Goal: Task Accomplishment & Management: Manage account settings

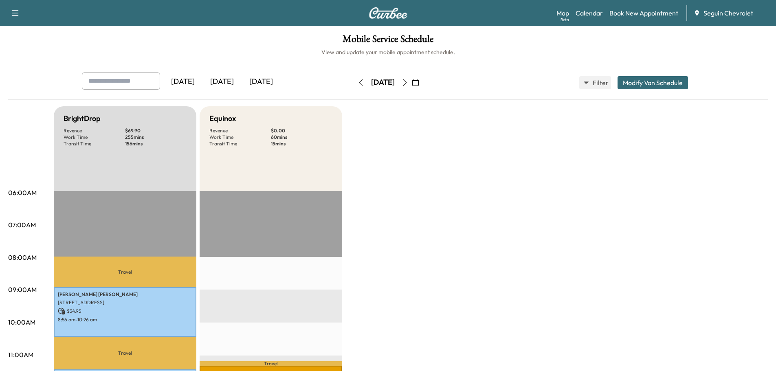
click at [229, 82] on div "[DATE]" at bounding box center [221, 82] width 39 height 19
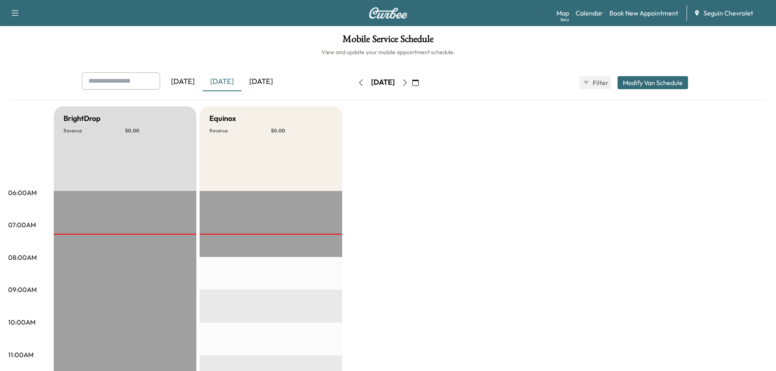
click at [227, 82] on div "[DATE]" at bounding box center [221, 82] width 39 height 19
click at [227, 78] on div "[DATE]" at bounding box center [221, 82] width 39 height 19
click at [273, 81] on div "[DATE]" at bounding box center [261, 82] width 39 height 19
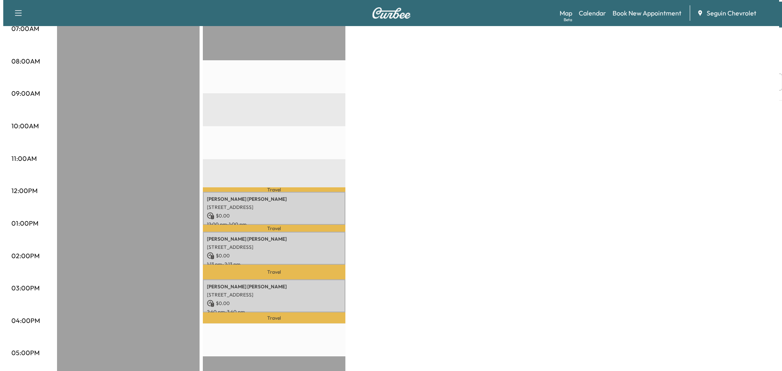
scroll to position [244, 0]
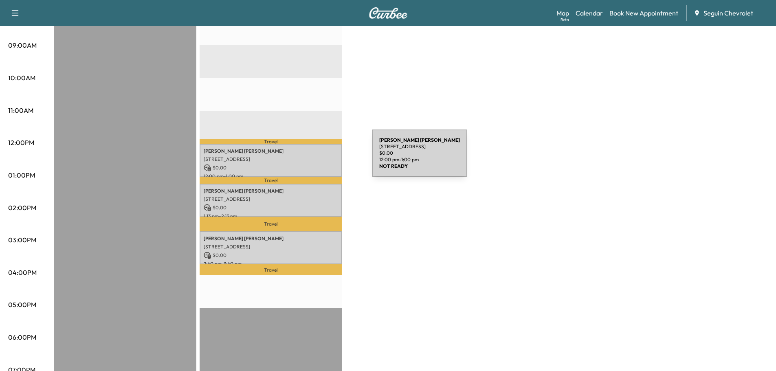
click at [311, 158] on p "[STREET_ADDRESS]" at bounding box center [271, 159] width 134 height 7
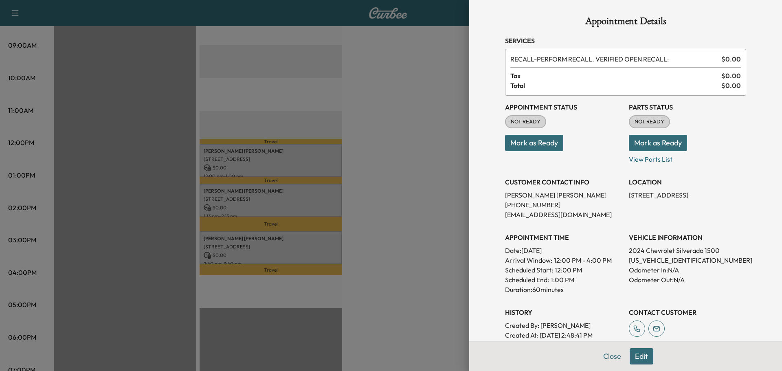
click at [313, 190] on div at bounding box center [391, 185] width 782 height 371
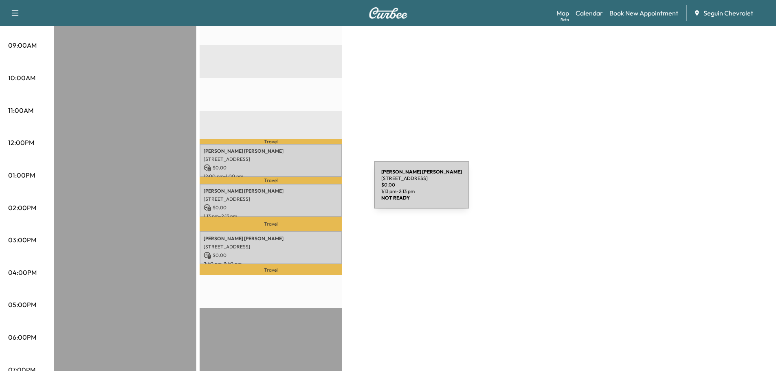
click at [313, 190] on p "[PERSON_NAME]" at bounding box center [271, 191] width 134 height 7
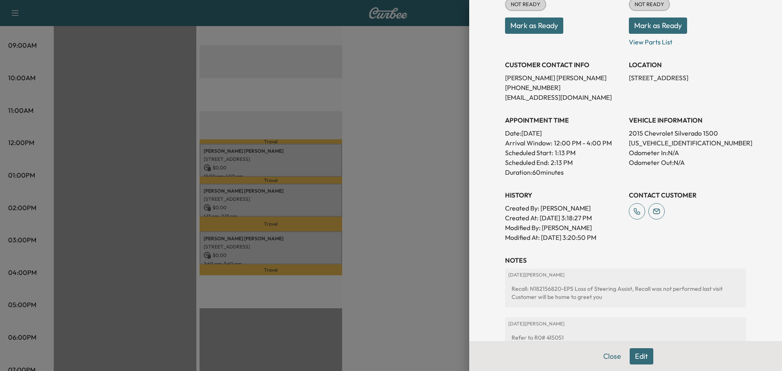
scroll to position [122, 0]
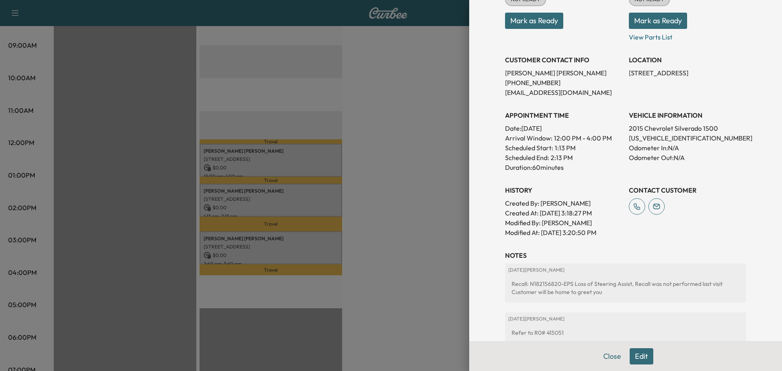
click at [313, 244] on div at bounding box center [391, 185] width 782 height 371
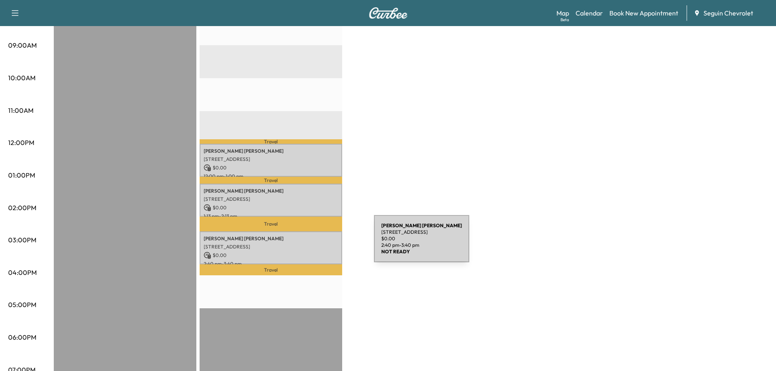
click at [313, 244] on p "[STREET_ADDRESS]" at bounding box center [271, 247] width 134 height 7
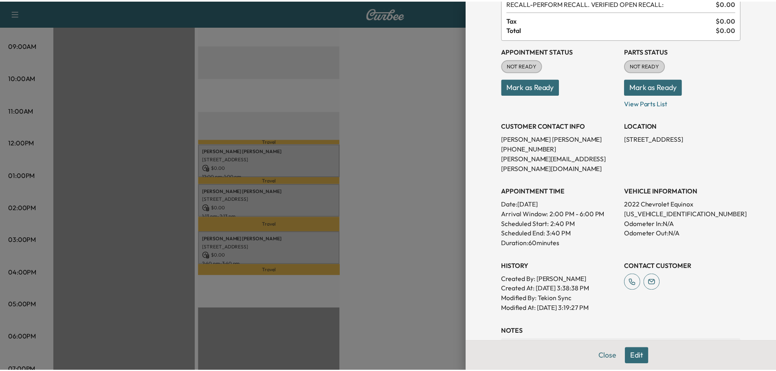
scroll to position [176, 0]
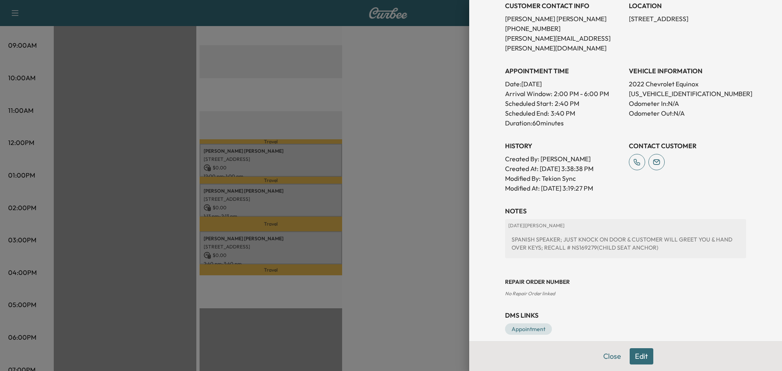
click at [392, 229] on div at bounding box center [391, 185] width 782 height 371
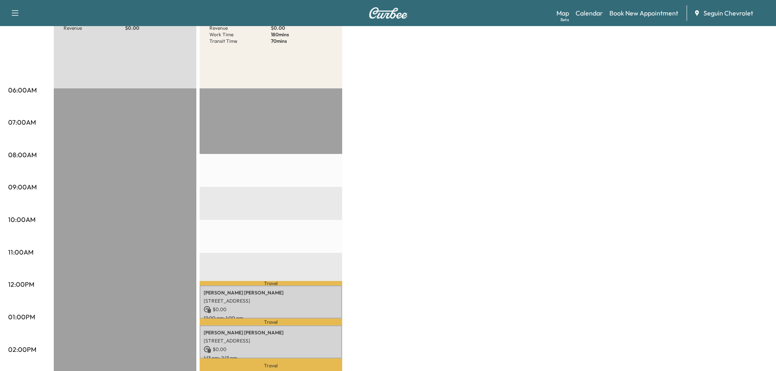
scroll to position [0, 0]
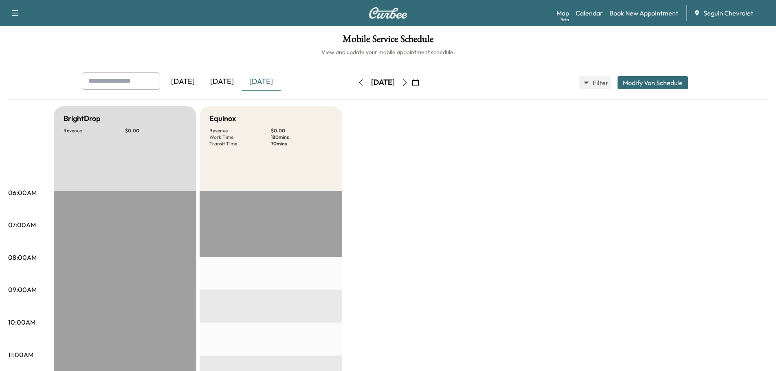
click at [419, 81] on icon "button" at bounding box center [415, 82] width 7 height 7
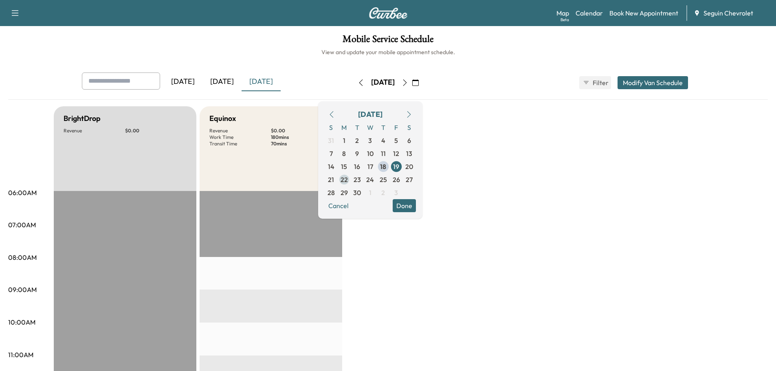
click at [348, 177] on span "22" at bounding box center [344, 180] width 7 height 10
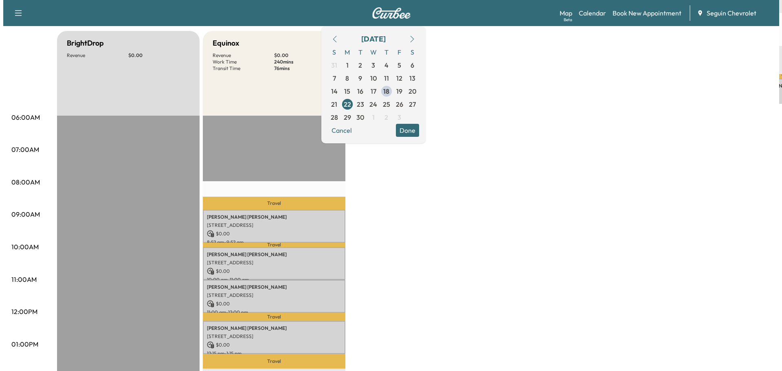
scroll to position [122, 0]
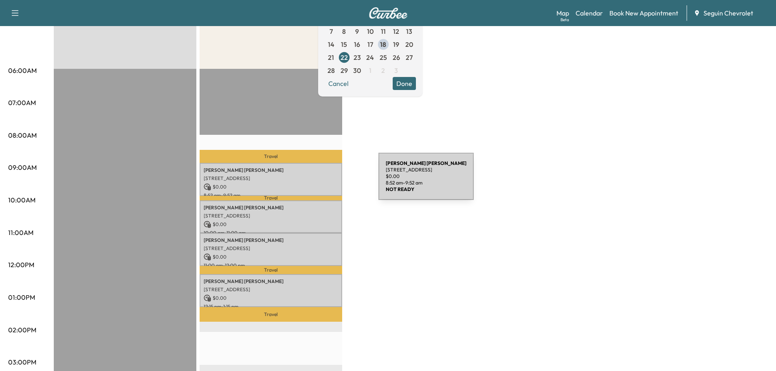
click at [317, 181] on div "[PERSON_NAME] [STREET_ADDRESS] $ 0.00 8:52 am - 9:52 am" at bounding box center [271, 179] width 143 height 33
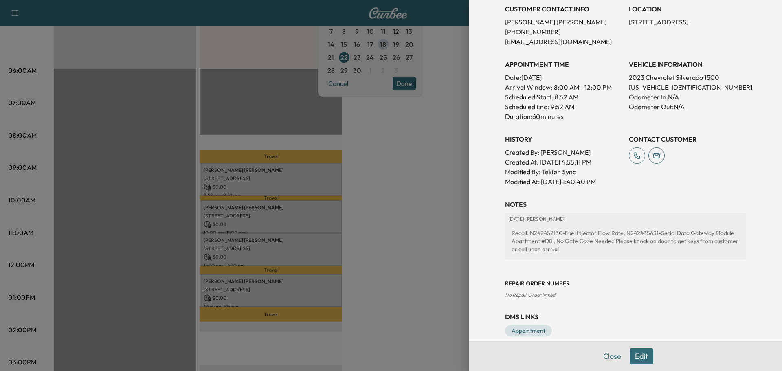
scroll to position [185, 0]
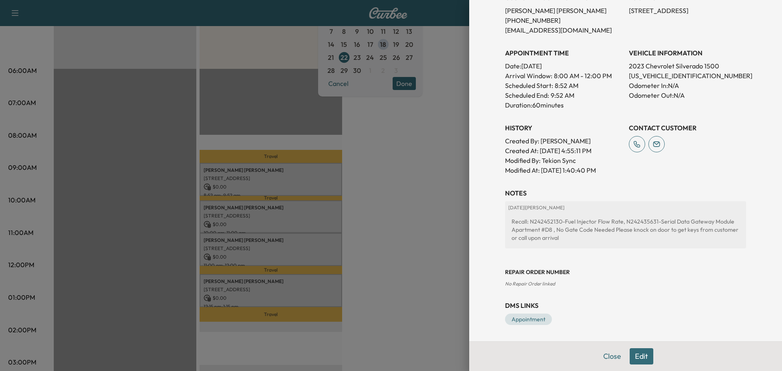
click at [429, 237] on div at bounding box center [391, 185] width 782 height 371
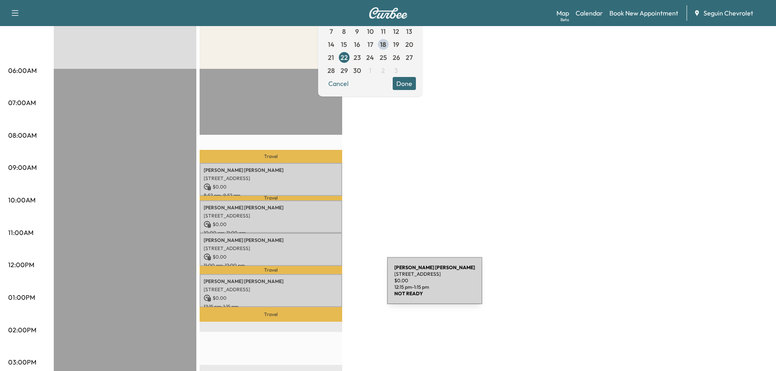
click at [326, 286] on p "[STREET_ADDRESS]" at bounding box center [271, 289] width 134 height 7
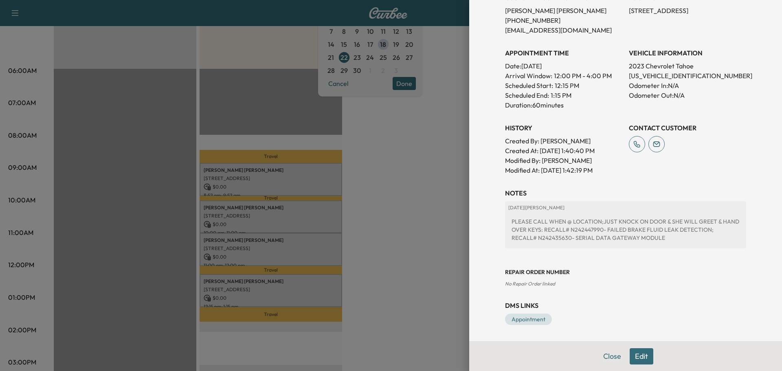
click at [433, 238] on div at bounding box center [391, 185] width 782 height 371
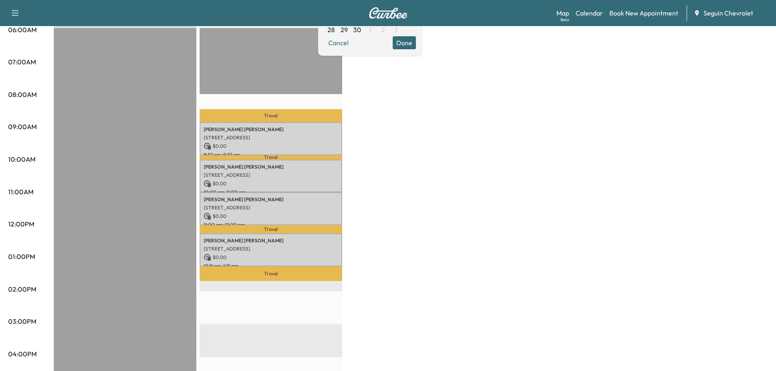
scroll to position [0, 0]
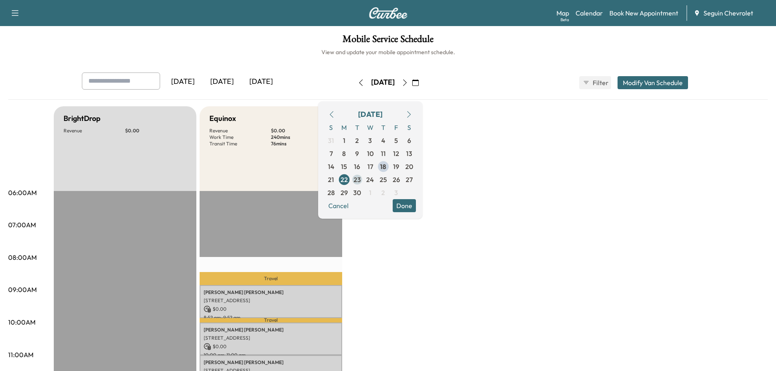
click at [361, 179] on span "23" at bounding box center [357, 180] width 7 height 10
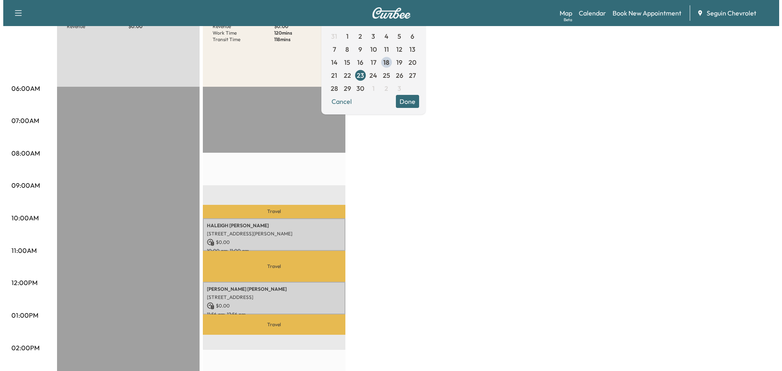
scroll to position [122, 0]
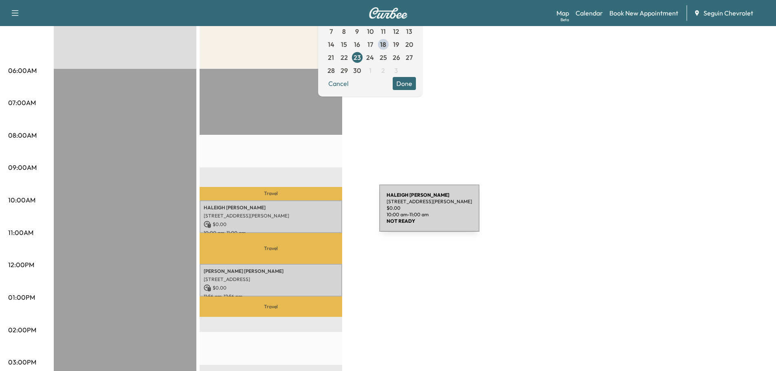
click at [318, 213] on p "[STREET_ADDRESS][PERSON_NAME]" at bounding box center [271, 216] width 134 height 7
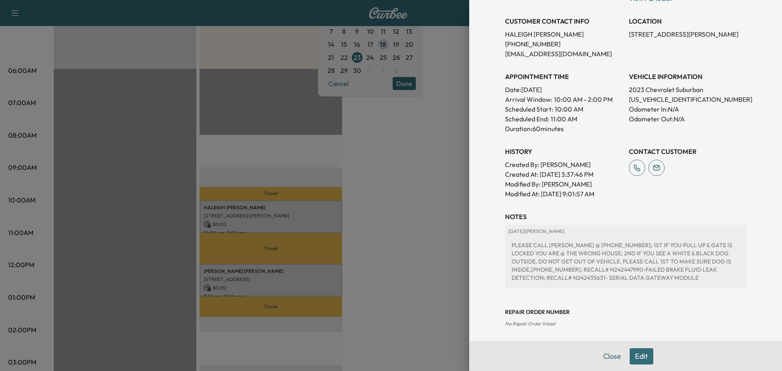
scroll to position [163, 0]
click at [403, 221] on div at bounding box center [391, 185] width 782 height 371
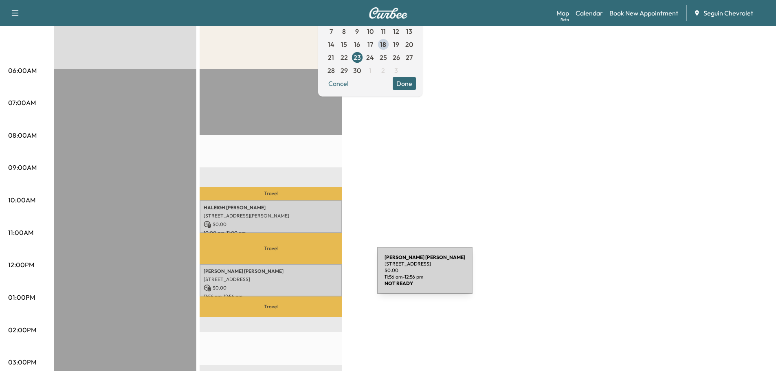
click at [316, 276] on p "[STREET_ADDRESS]" at bounding box center [271, 279] width 134 height 7
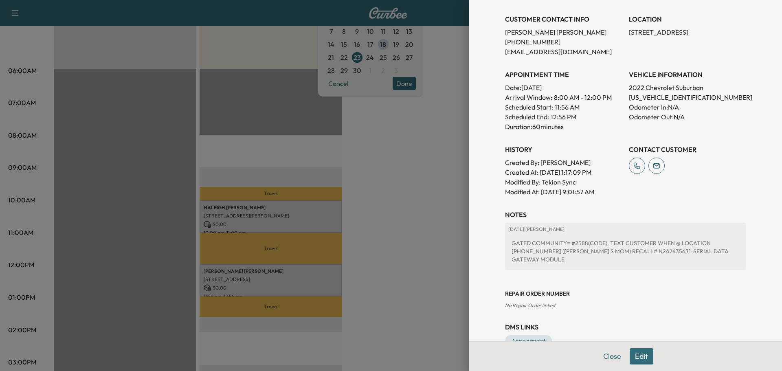
click at [430, 255] on div at bounding box center [391, 185] width 782 height 371
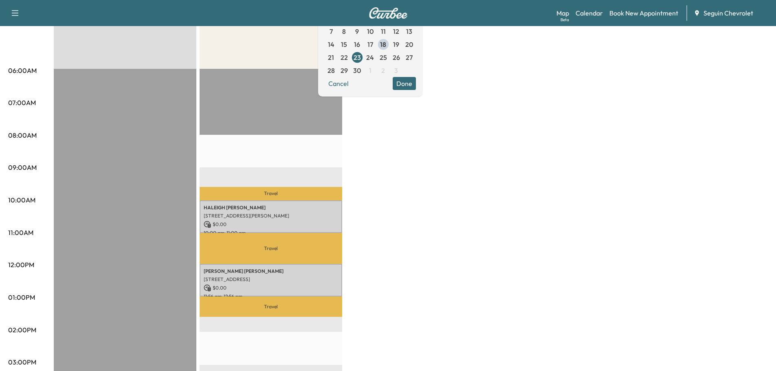
scroll to position [0, 0]
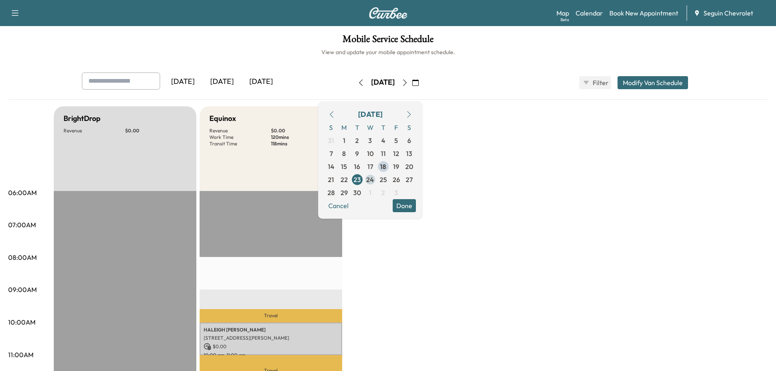
click at [374, 178] on span "24" at bounding box center [370, 180] width 8 height 10
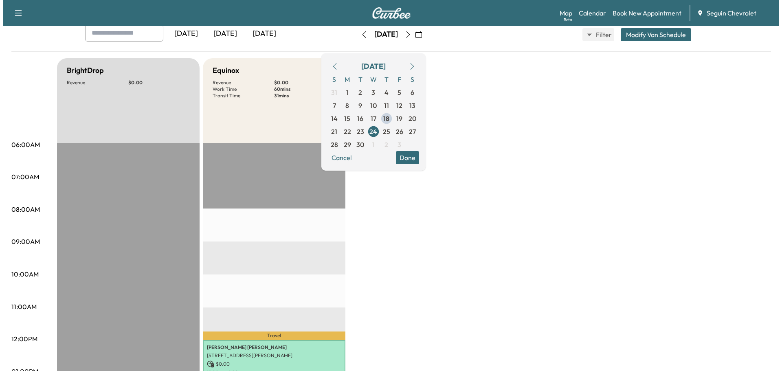
scroll to position [163, 0]
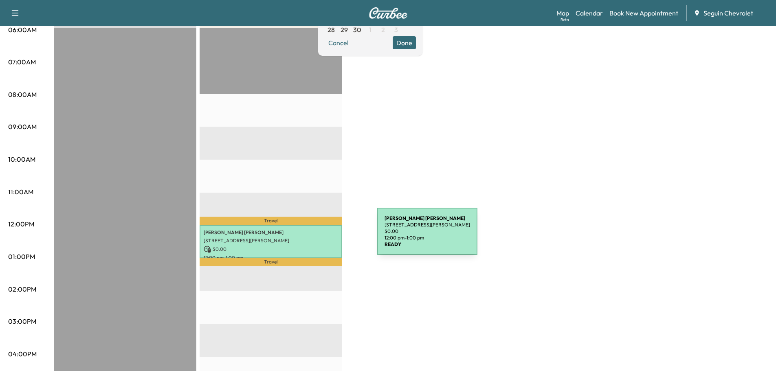
click at [316, 238] on p "[STREET_ADDRESS][PERSON_NAME]" at bounding box center [271, 241] width 134 height 7
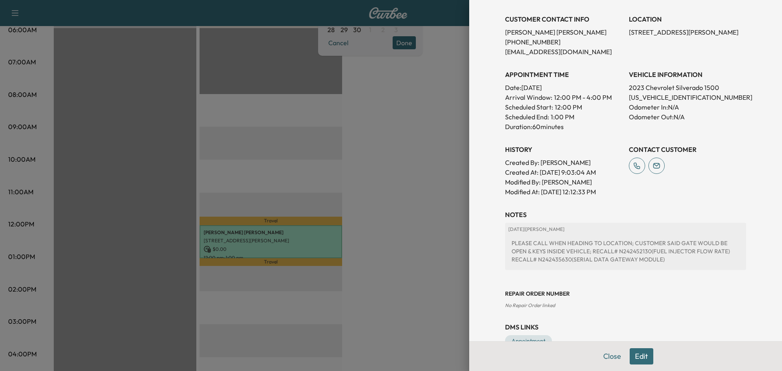
click at [387, 244] on div at bounding box center [391, 185] width 782 height 371
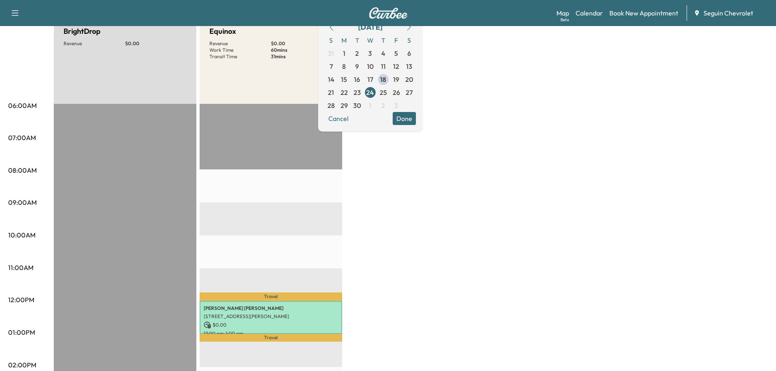
scroll to position [0, 0]
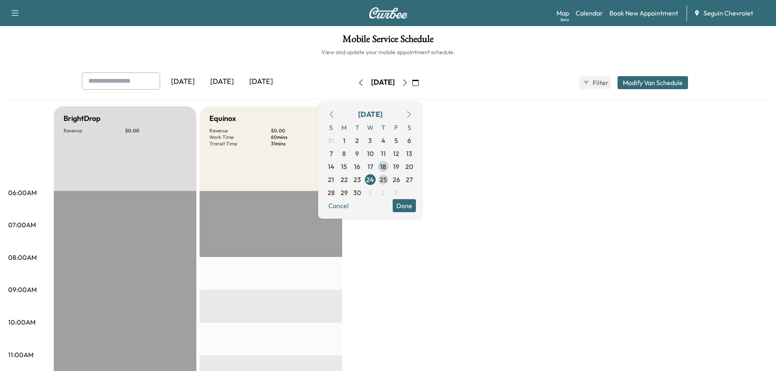
click at [390, 178] on span "25" at bounding box center [383, 179] width 13 height 13
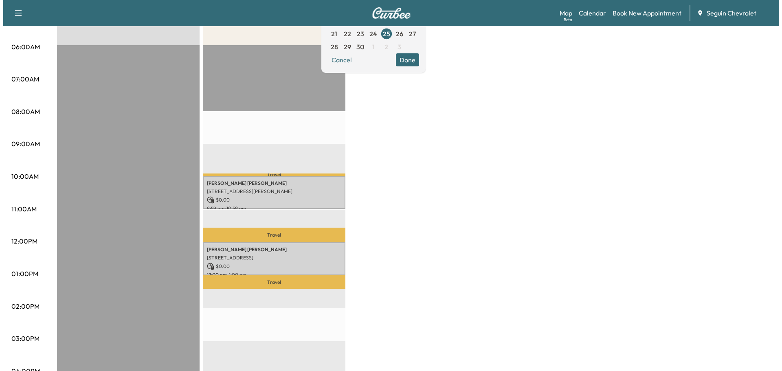
scroll to position [163, 0]
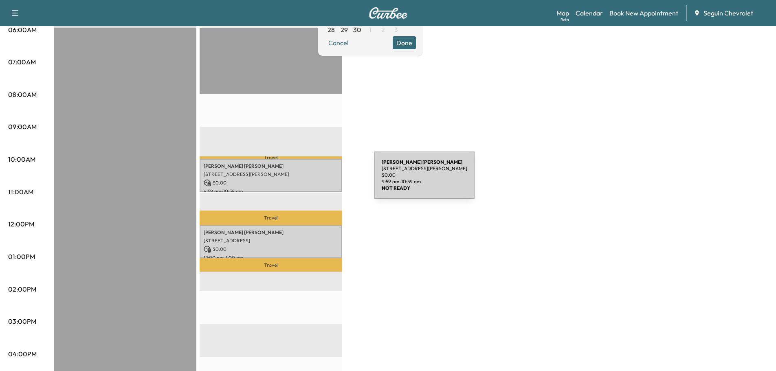
click at [313, 180] on p "$ 0.00" at bounding box center [271, 182] width 134 height 7
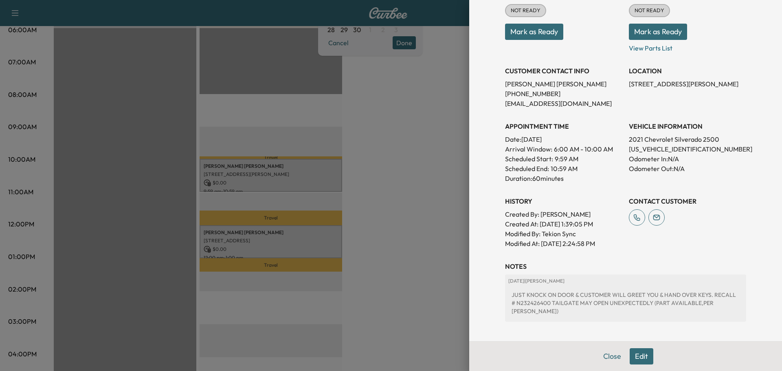
scroll to position [122, 0]
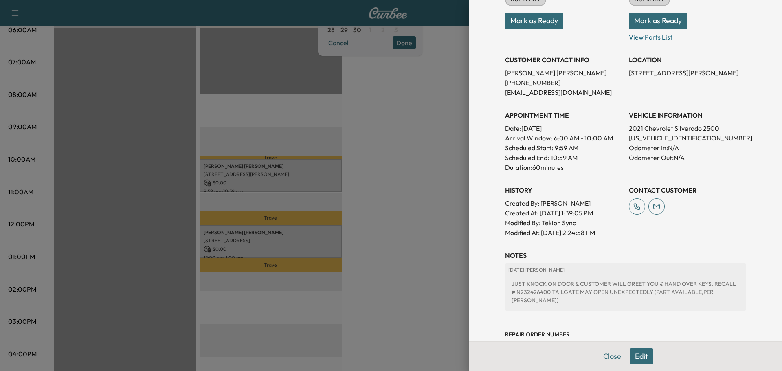
click at [417, 223] on div at bounding box center [391, 185] width 782 height 371
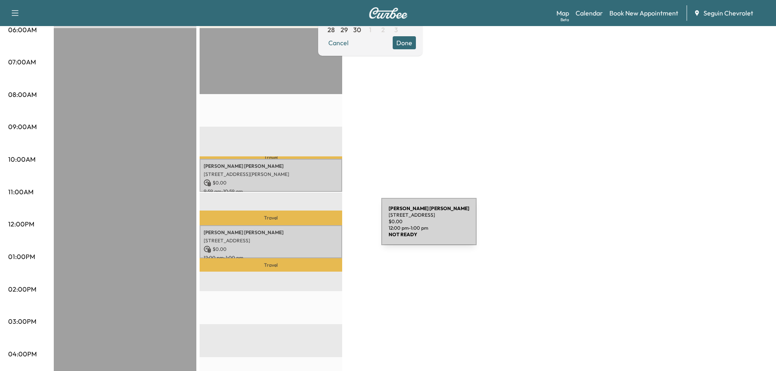
click at [320, 227] on div "[PERSON_NAME] [STREET_ADDRESS] $ 0.00 12:00 pm - 1:00 pm" at bounding box center [271, 241] width 143 height 33
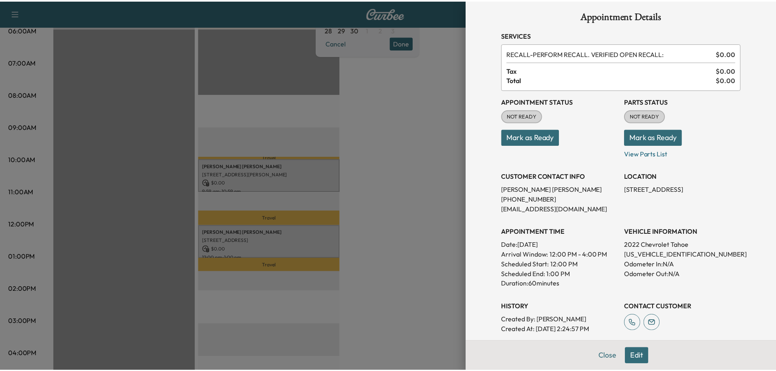
scroll to position [0, 0]
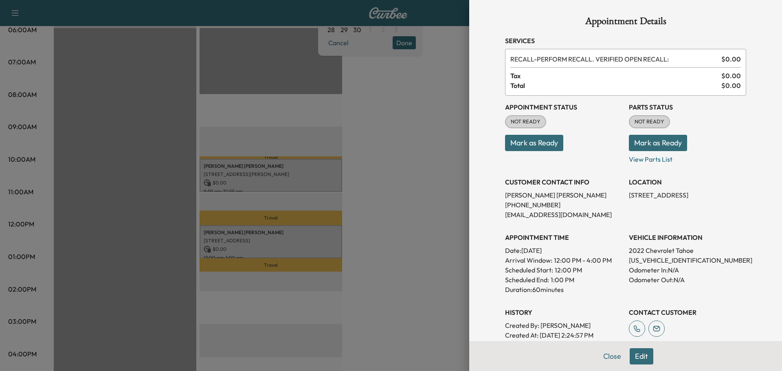
click at [424, 233] on div at bounding box center [391, 185] width 782 height 371
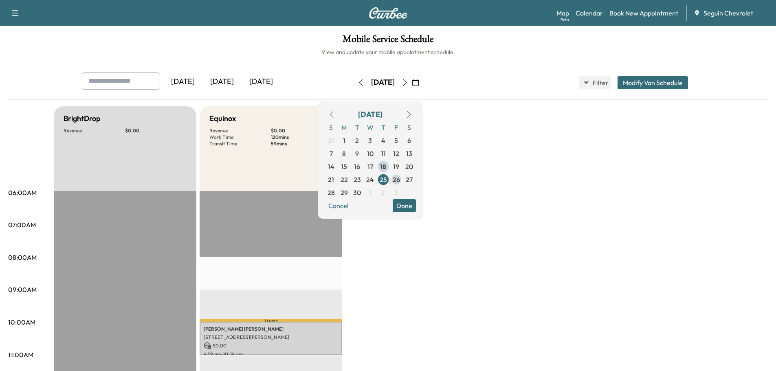
click at [400, 179] on span "26" at bounding box center [396, 180] width 7 height 10
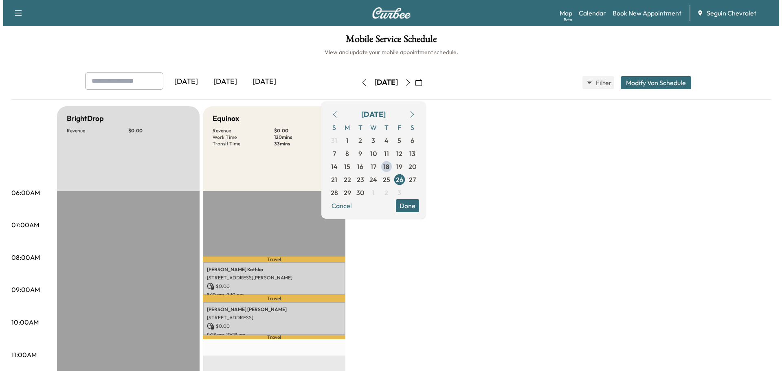
scroll to position [163, 0]
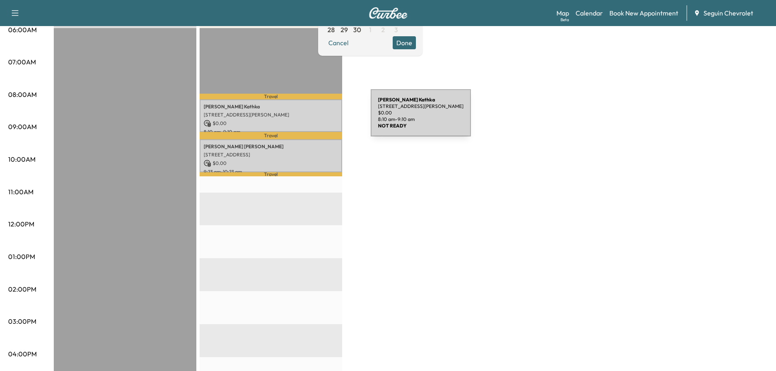
click at [310, 118] on div "[PERSON_NAME] [STREET_ADDRESS][PERSON_NAME] $ 0.00 8:10 am - 9:10 am" at bounding box center [271, 115] width 143 height 33
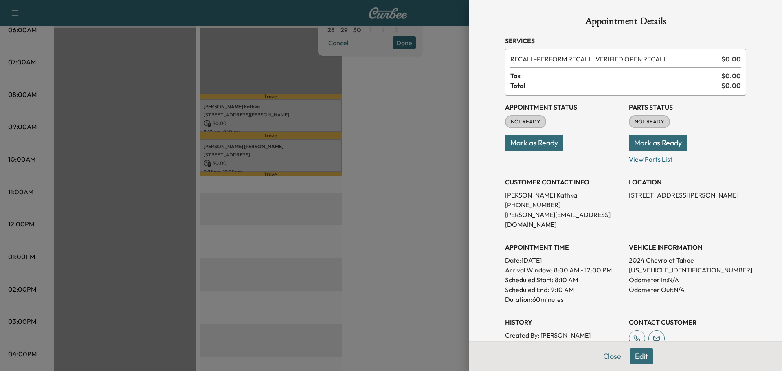
scroll to position [122, 0]
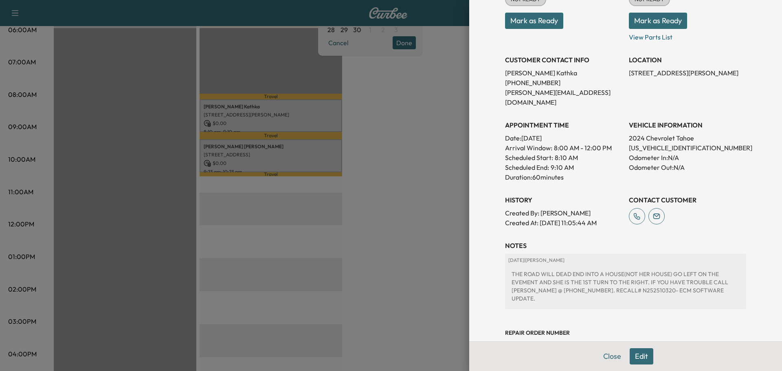
click at [380, 149] on div at bounding box center [391, 185] width 782 height 371
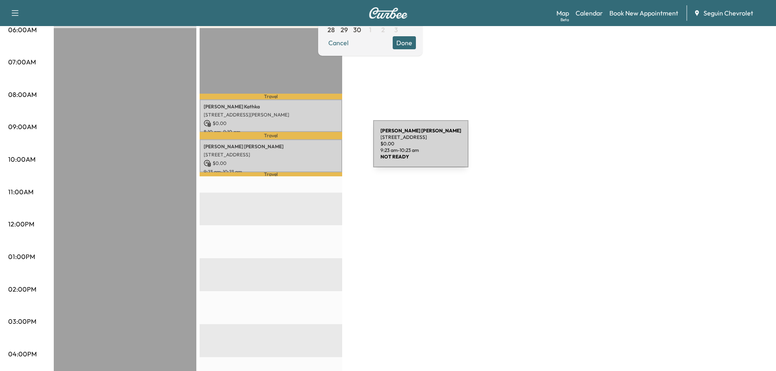
click at [312, 149] on div "[PERSON_NAME] [STREET_ADDRESS] $ 0.00 9:23 am - 10:23 am" at bounding box center [271, 155] width 143 height 33
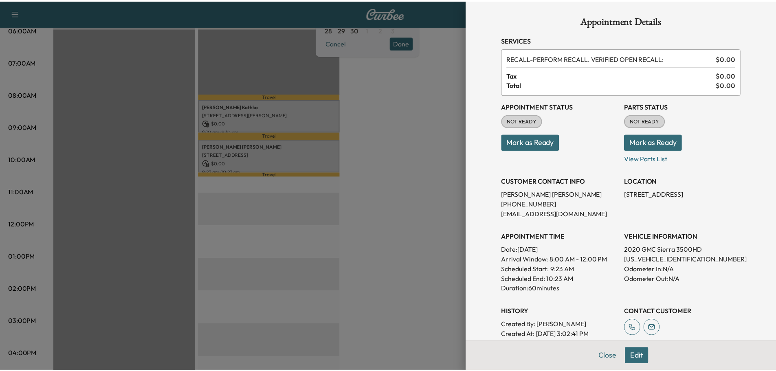
scroll to position [0, 0]
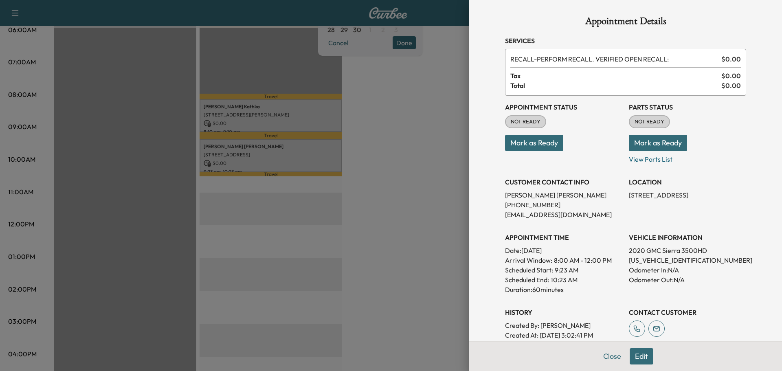
click at [391, 151] on div at bounding box center [391, 185] width 782 height 371
